Goal: Information Seeking & Learning: Learn about a topic

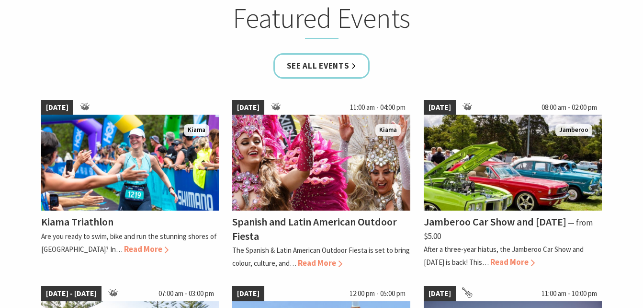
scroll to position [624, 0]
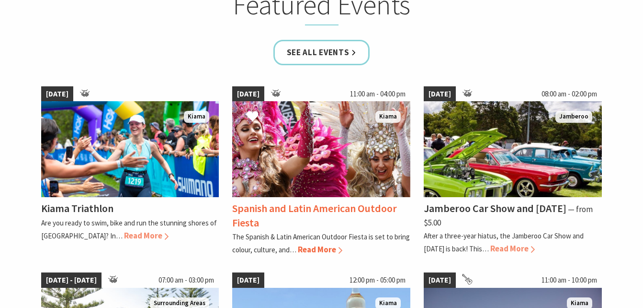
click at [324, 250] on span "Read More" at bounding box center [320, 249] width 45 height 11
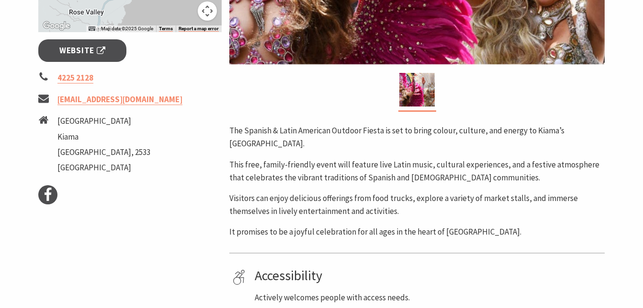
scroll to position [363, 0]
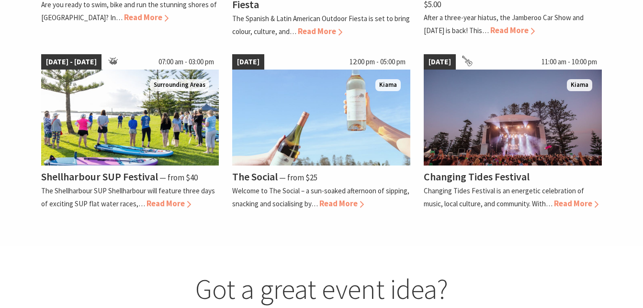
scroll to position [808, 0]
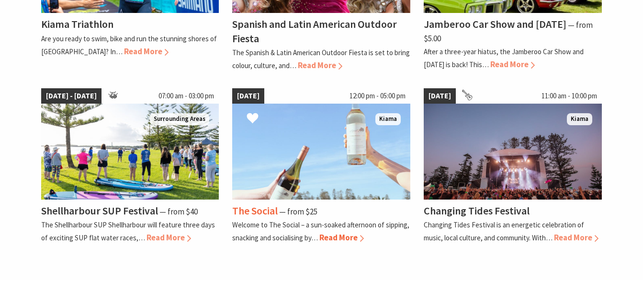
click at [333, 185] on img at bounding box center [321, 151] width 178 height 96
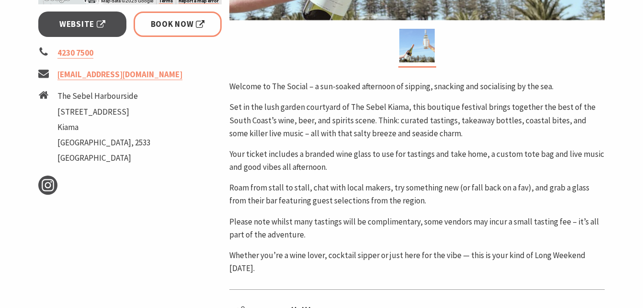
scroll to position [410, 0]
